Goal: Task Accomplishment & Management: Use online tool/utility

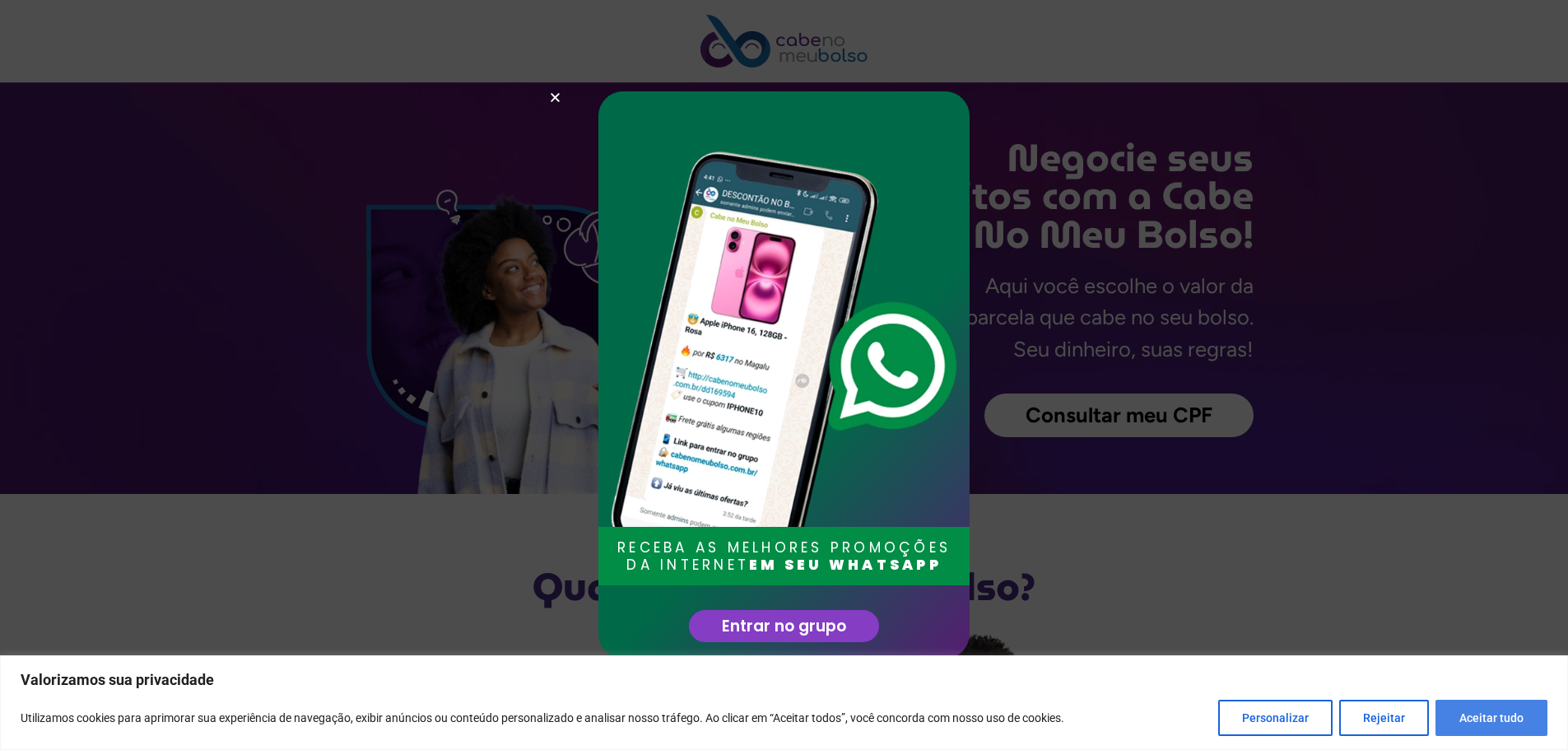
click at [1497, 714] on button "Aceitar tudo" at bounding box center [1491, 717] width 112 height 36
checkbox input "true"
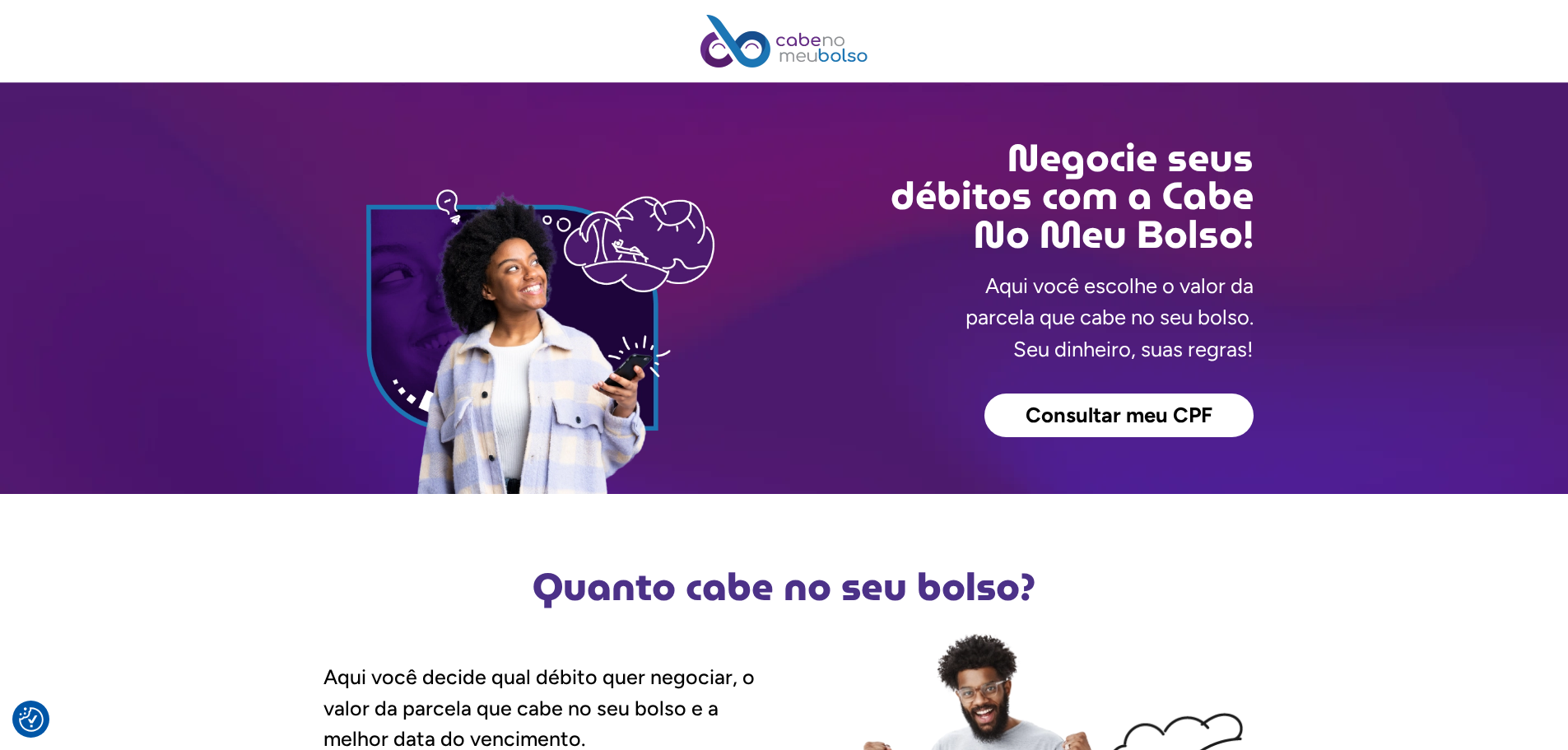
click at [1154, 417] on span "Consultar meu CPF" at bounding box center [1119, 415] width 186 height 22
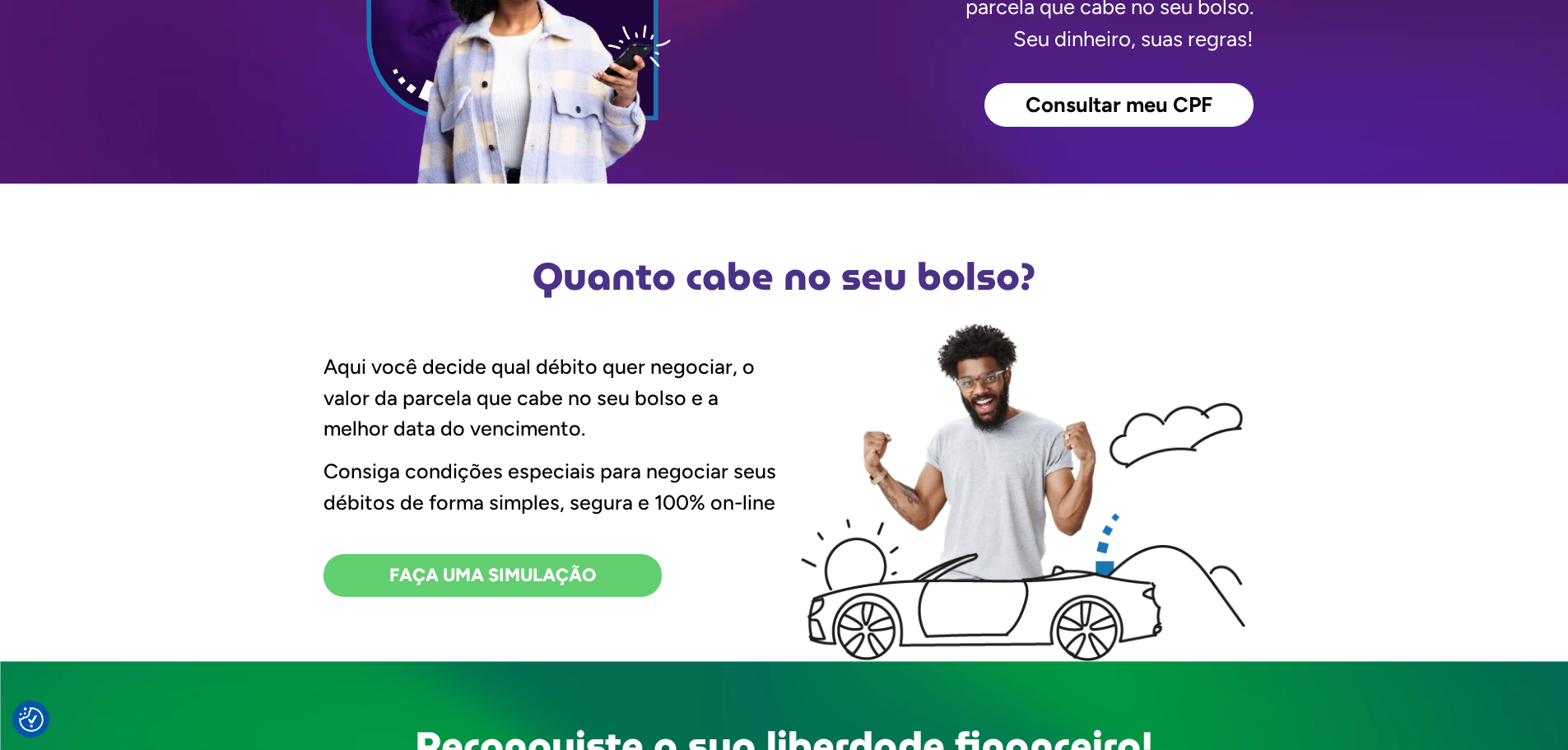
scroll to position [329, 0]
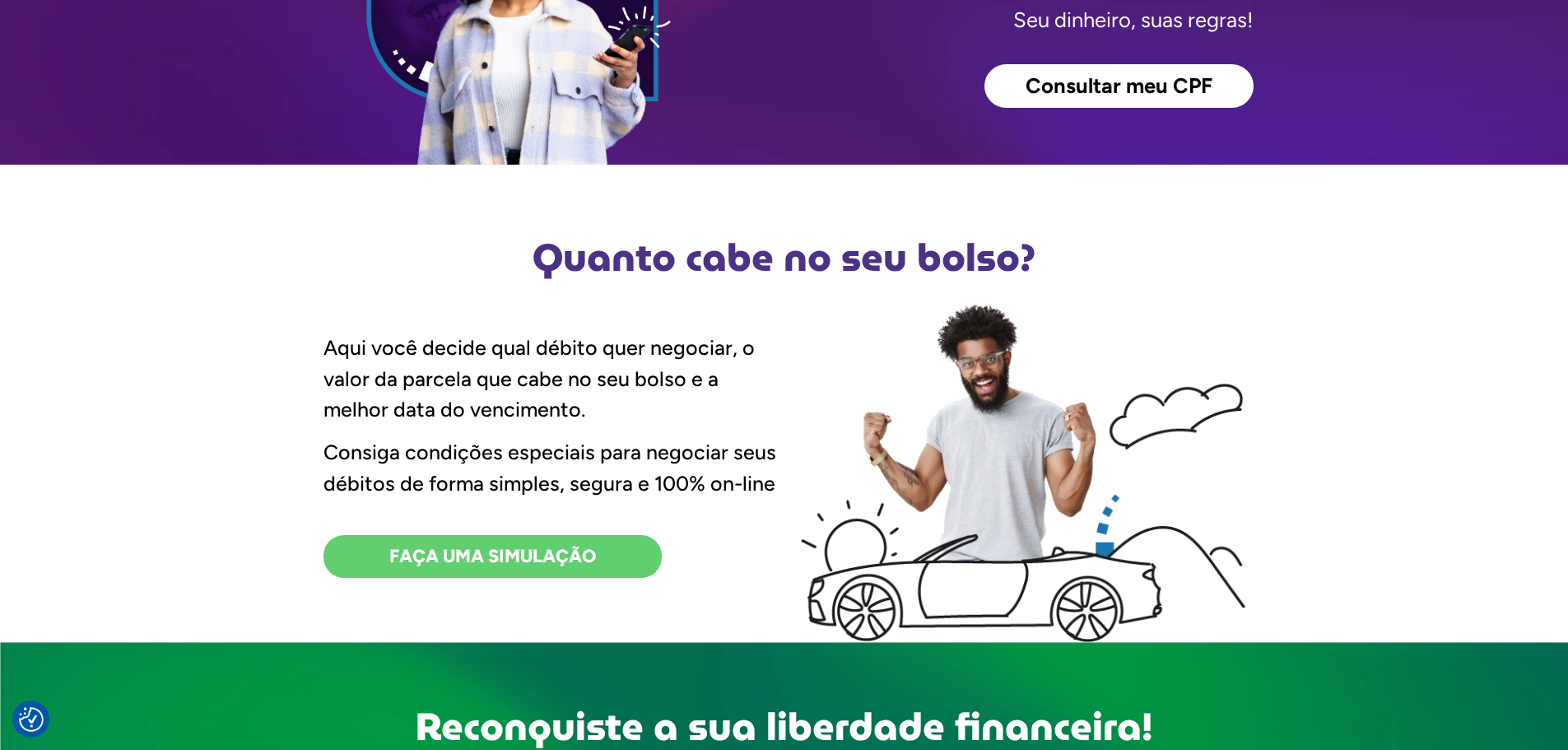
click at [579, 563] on span "FAÇA UMA SIMULAÇÃO" at bounding box center [493, 556] width 206 height 18
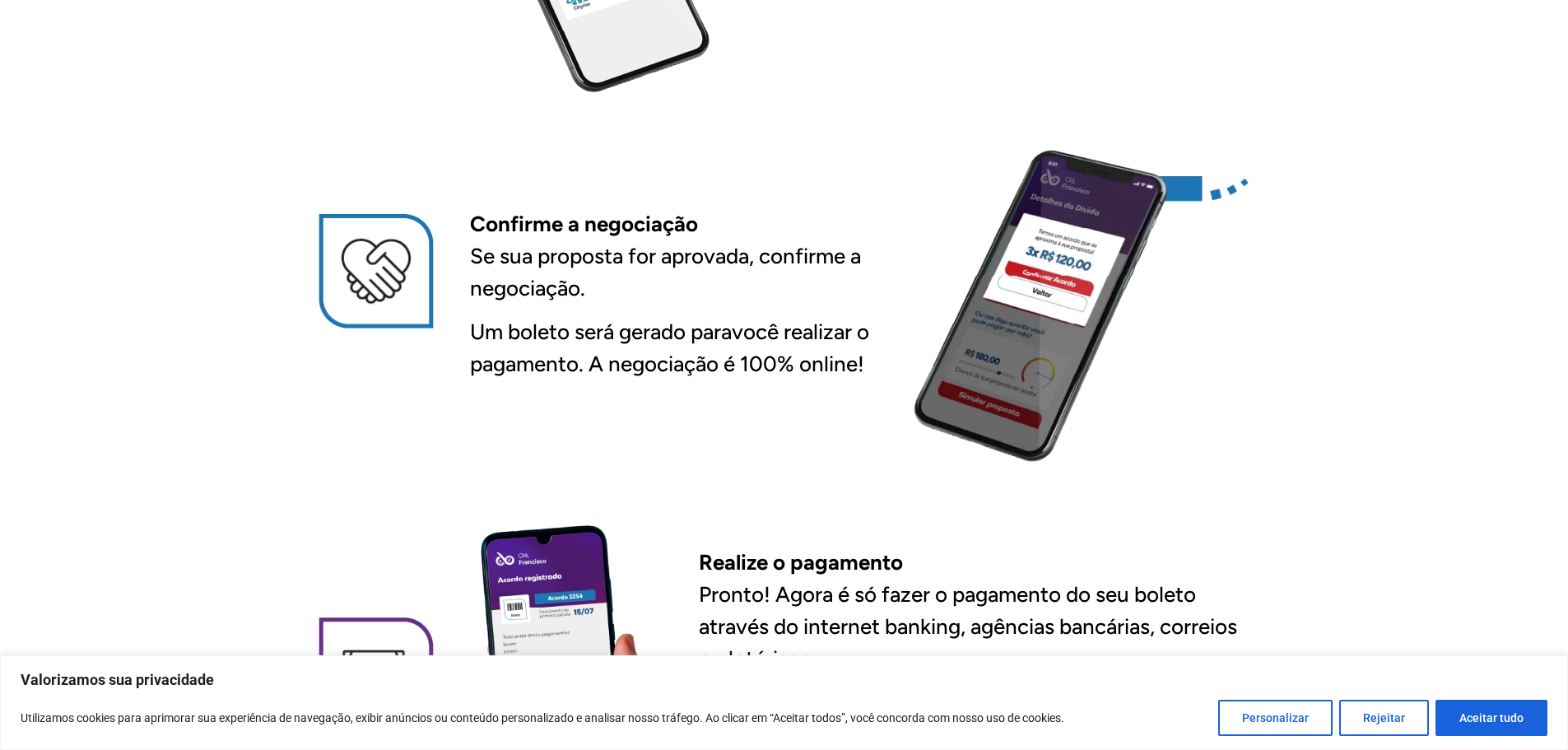
scroll to position [1892, 0]
